Goal: Task Accomplishment & Management: Manage account settings

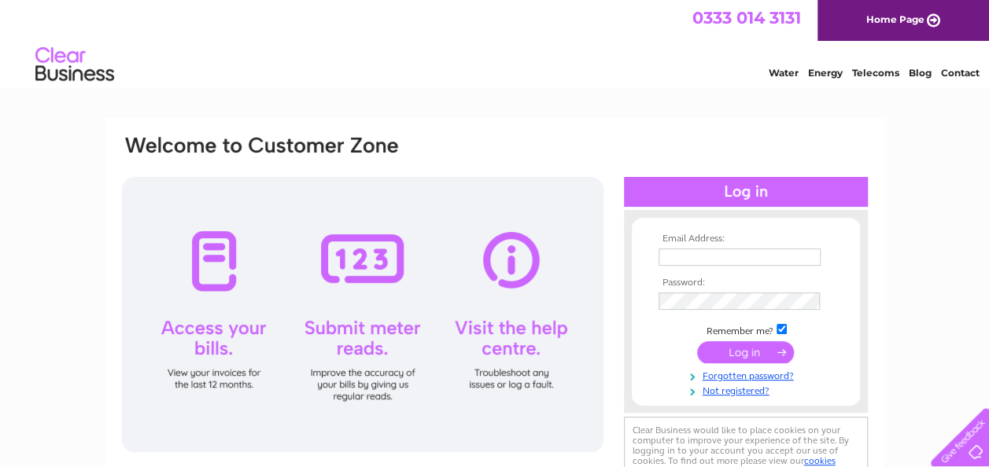
type input "heidi.berry@craftcoop.co.uk"
click at [725, 348] on input "submit" at bounding box center [745, 352] width 97 height 22
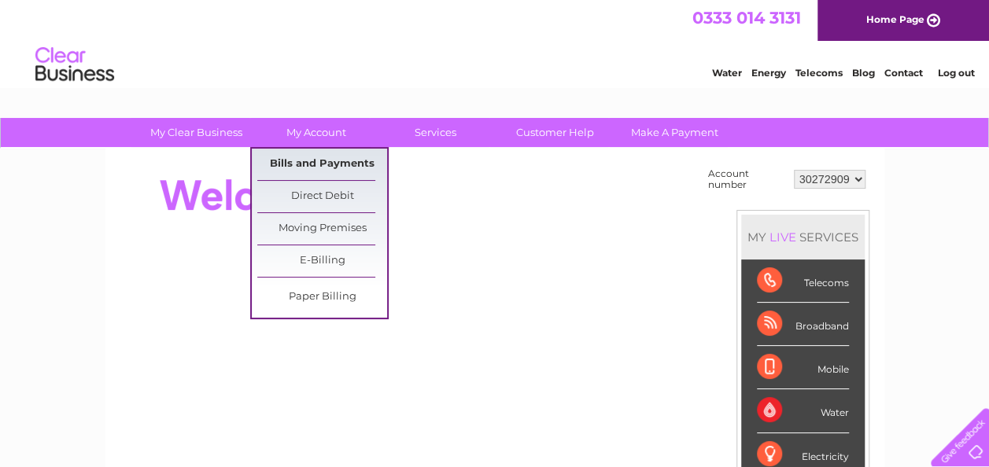
click at [310, 164] on link "Bills and Payments" at bounding box center [322, 164] width 130 height 31
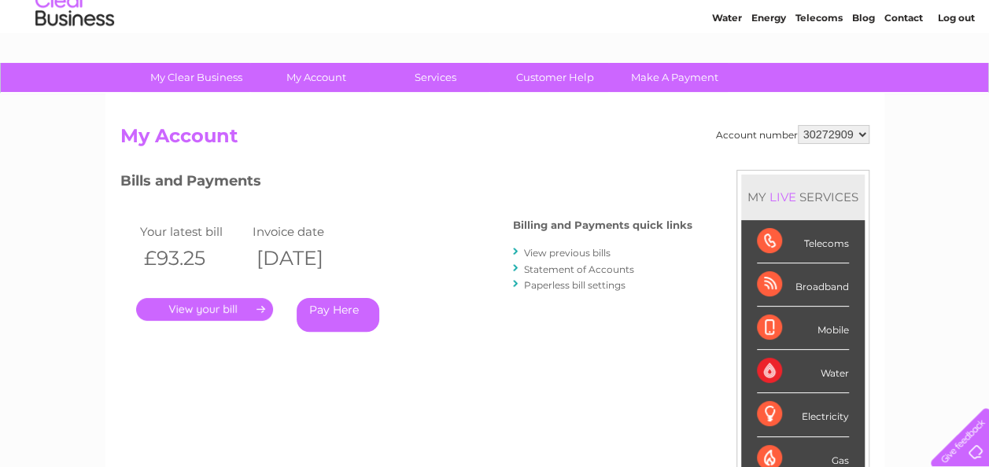
scroll to position [79, 0]
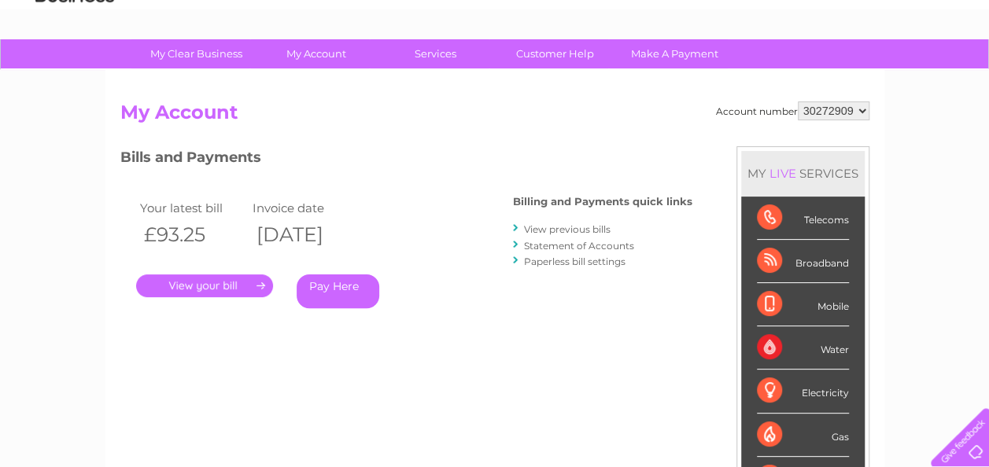
click at [581, 228] on link "View previous bills" at bounding box center [567, 229] width 87 height 12
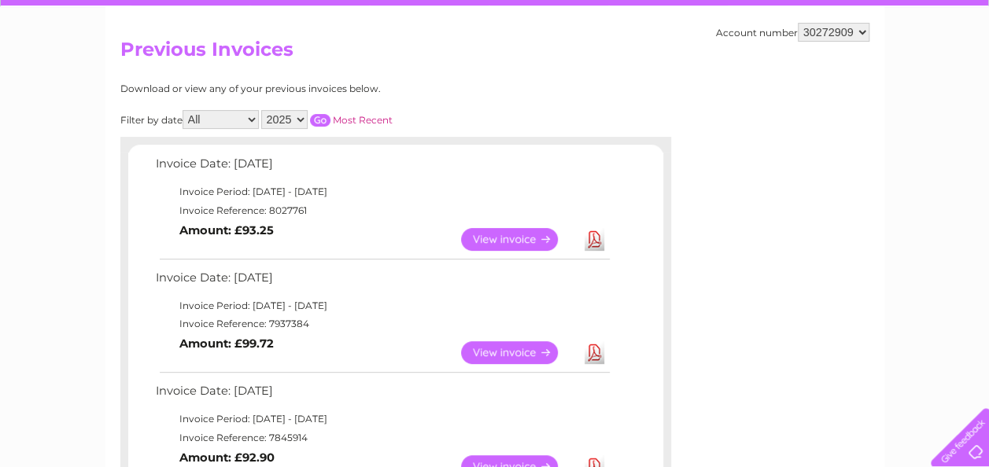
scroll to position [157, 0]
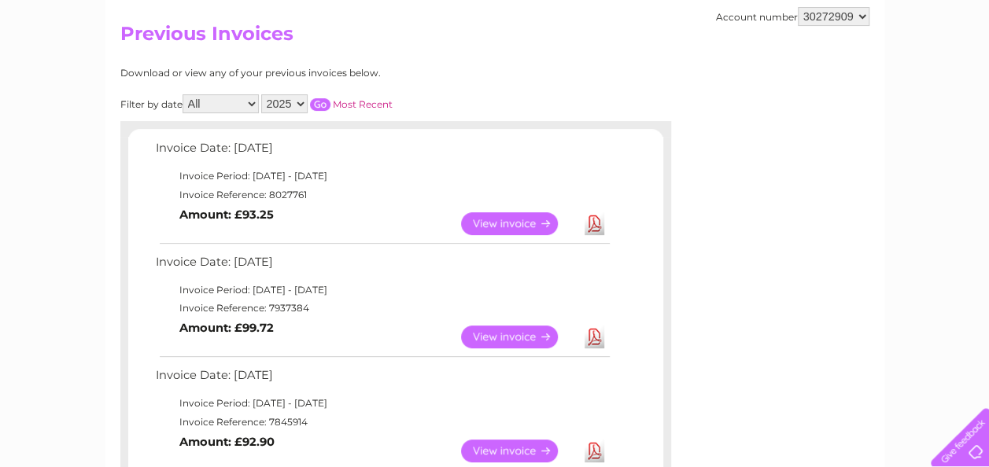
click at [515, 222] on link "View" at bounding box center [519, 223] width 116 height 23
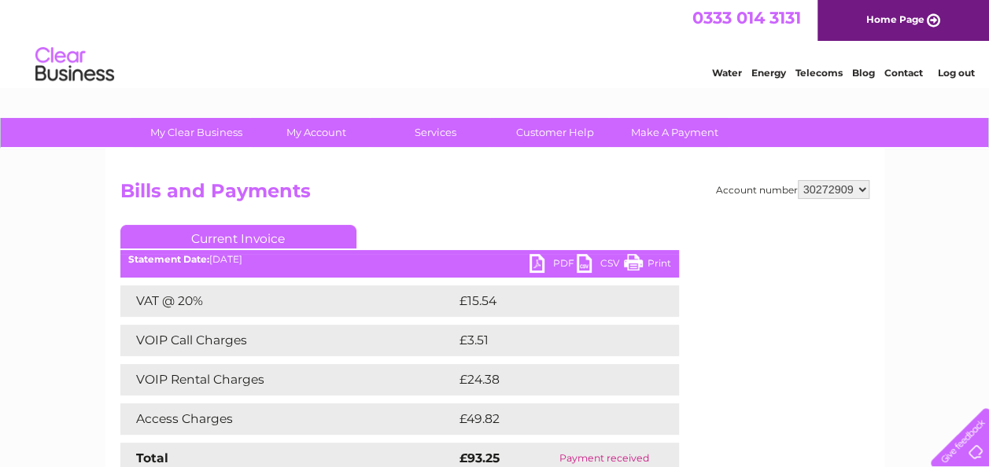
click at [563, 266] on link "PDF" at bounding box center [553, 265] width 47 height 23
